Goal: Navigation & Orientation: Find specific page/section

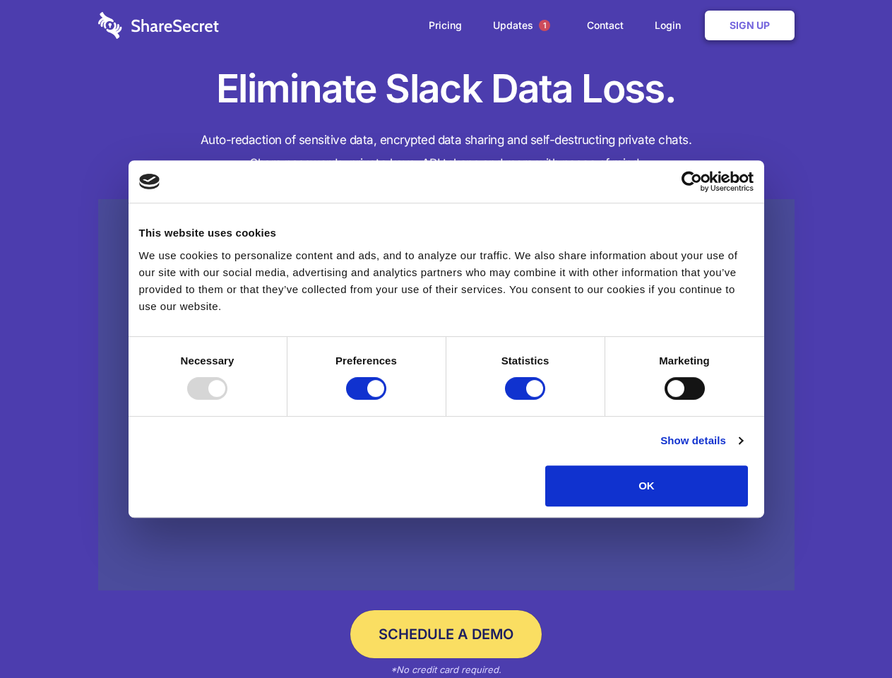
click at [228, 400] on div at bounding box center [207, 388] width 40 height 23
click at [386, 400] on input "Preferences" at bounding box center [366, 388] width 40 height 23
checkbox input "false"
click at [527, 400] on input "Statistics" at bounding box center [525, 388] width 40 height 23
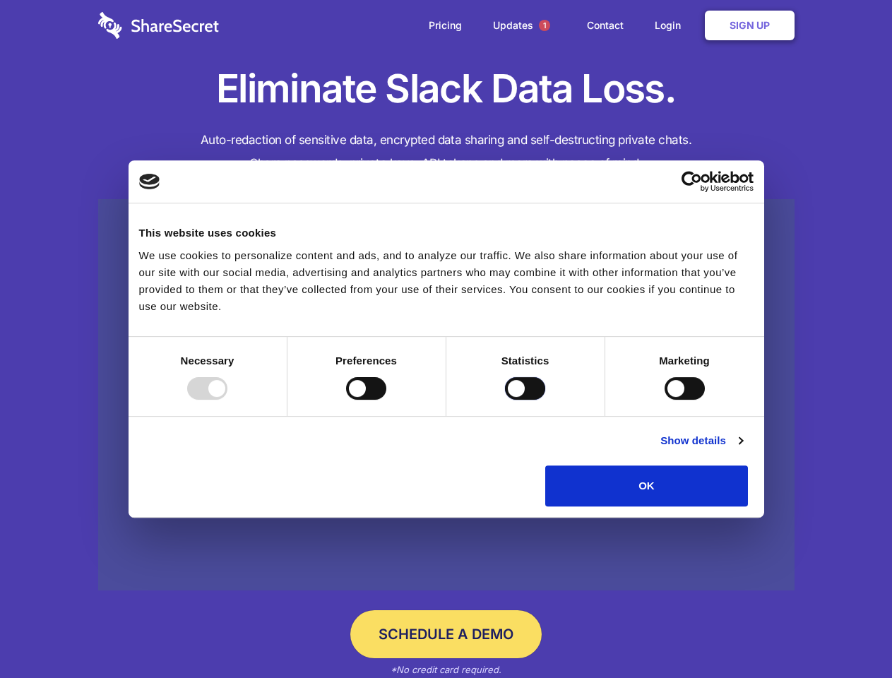
checkbox input "false"
click at [665, 400] on input "Marketing" at bounding box center [685, 388] width 40 height 23
checkbox input "true"
click at [743, 449] on link "Show details" at bounding box center [702, 440] width 82 height 17
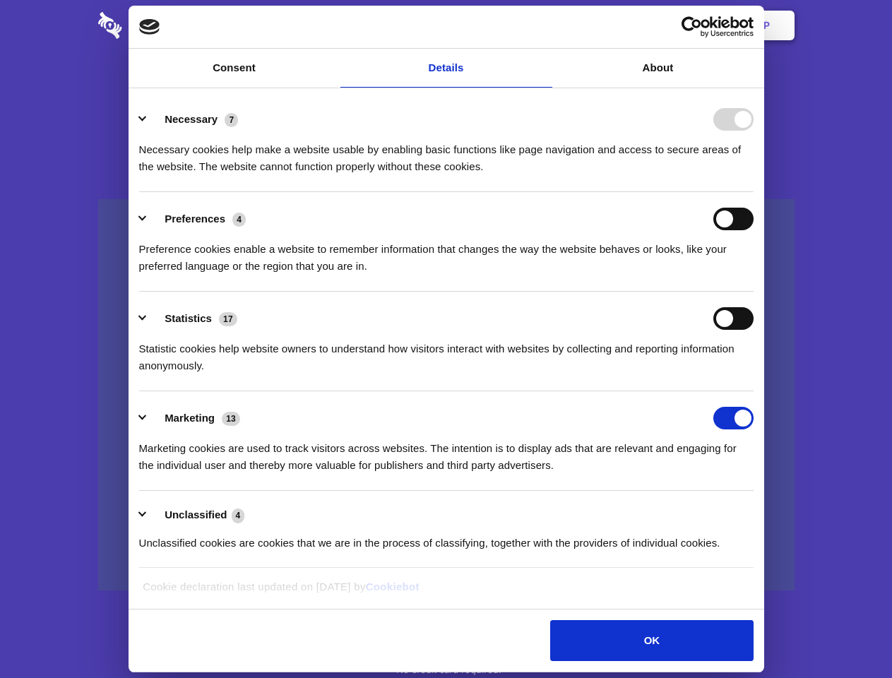
click at [754, 192] on li "Necessary 7 Necessary cookies help make a website usable by enabling basic func…" at bounding box center [446, 143] width 615 height 100
click at [544, 25] on span "1" at bounding box center [544, 25] width 11 height 11
